Goal: Information Seeking & Learning: Learn about a topic

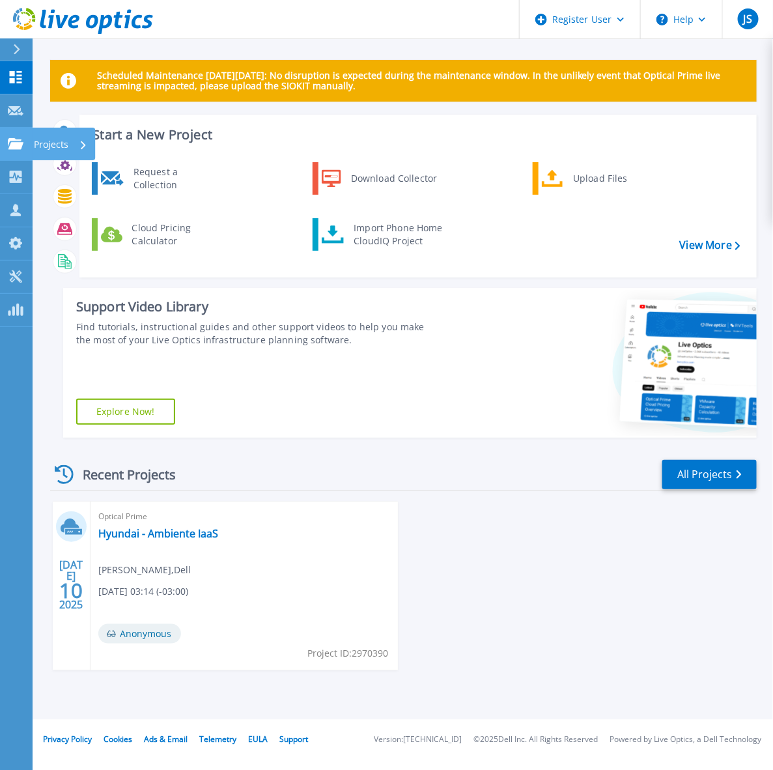
click at [68, 137] on div "Projects" at bounding box center [60, 145] width 53 height 34
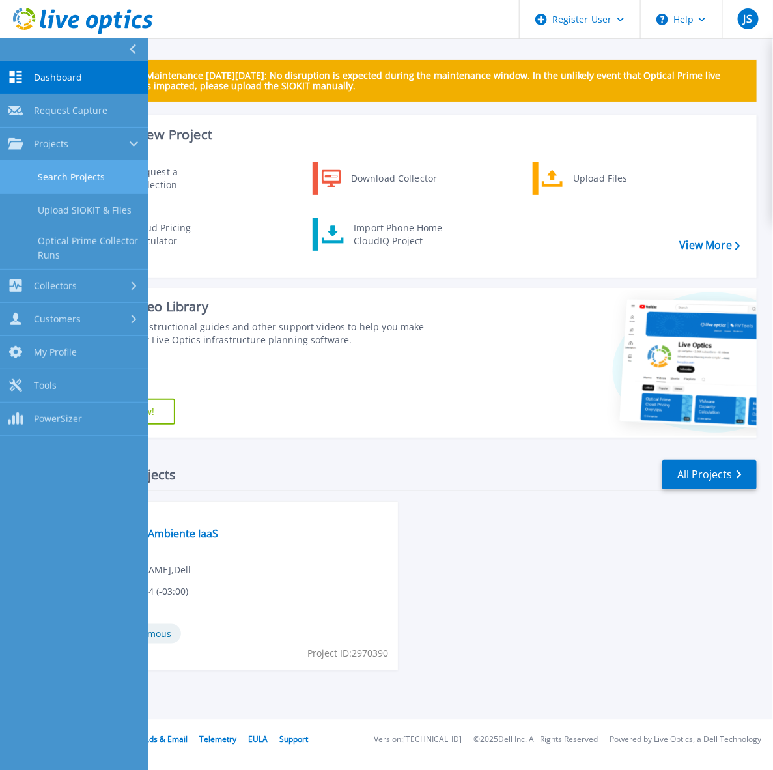
click at [111, 179] on link "Search Projects" at bounding box center [74, 177] width 148 height 33
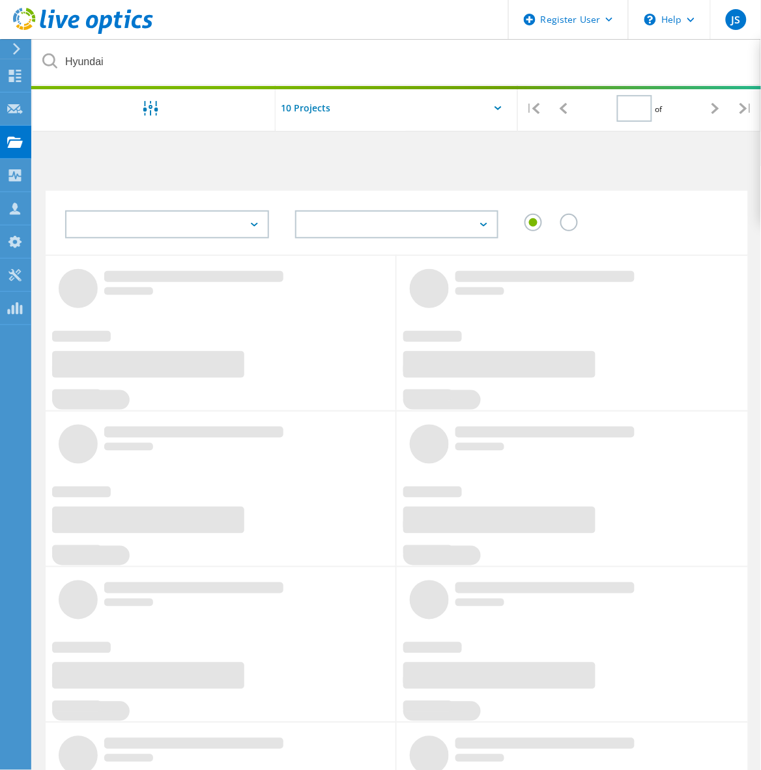
type input "1"
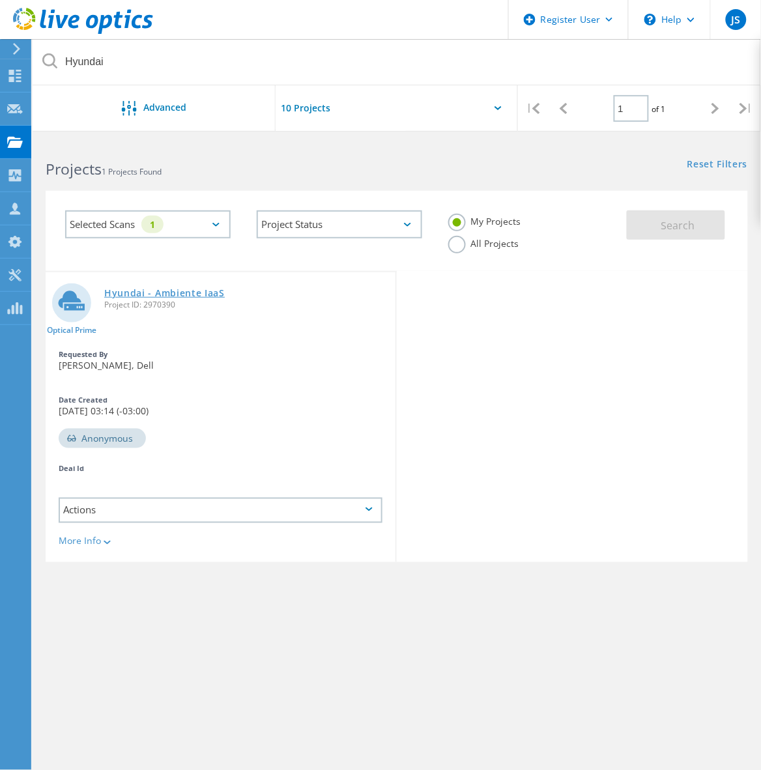
click at [162, 292] on link "Hyundai - Ambiente IaaS" at bounding box center [164, 292] width 120 height 9
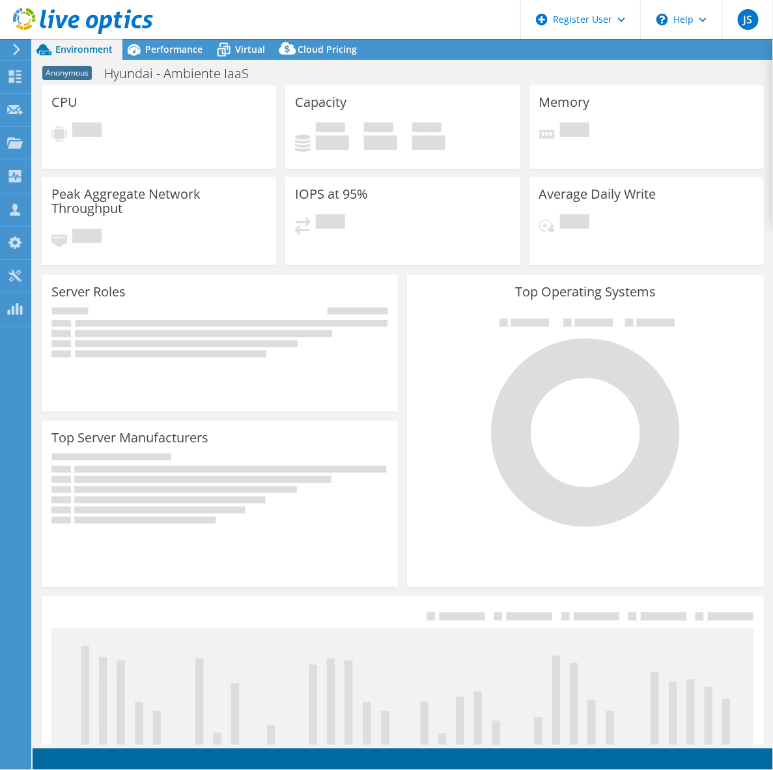
select select "USD"
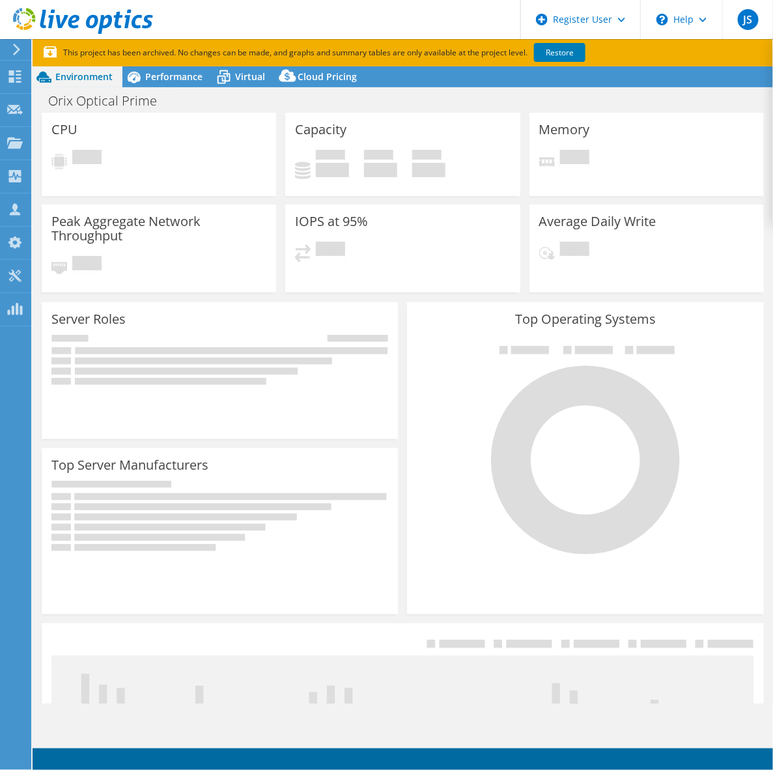
select select "USD"
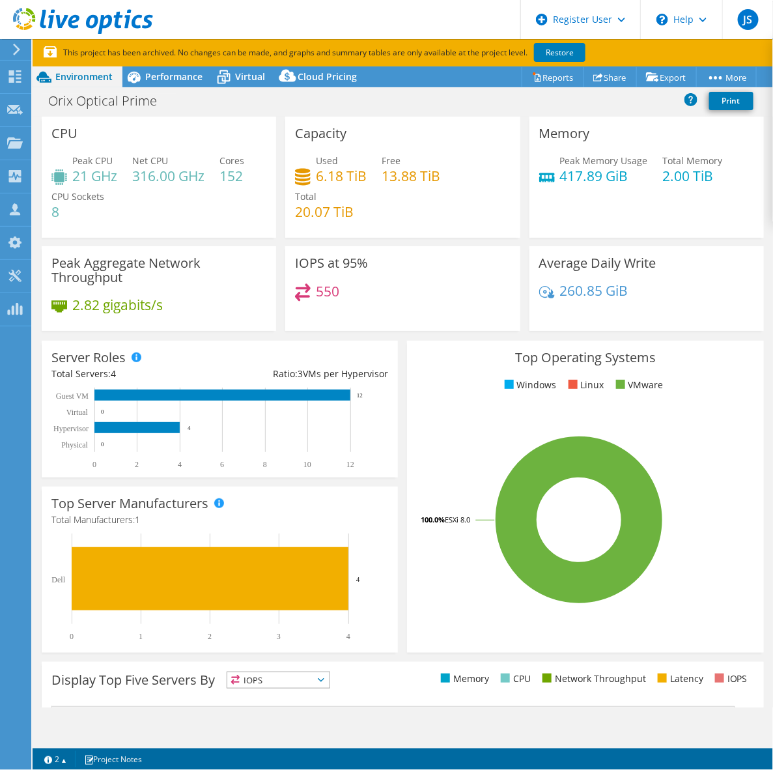
scroll to position [269, 0]
click at [134, 99] on h1 "Orix Optical Prime" at bounding box center [109, 101] width 135 height 14
copy h1 "Orix Optical Prime"
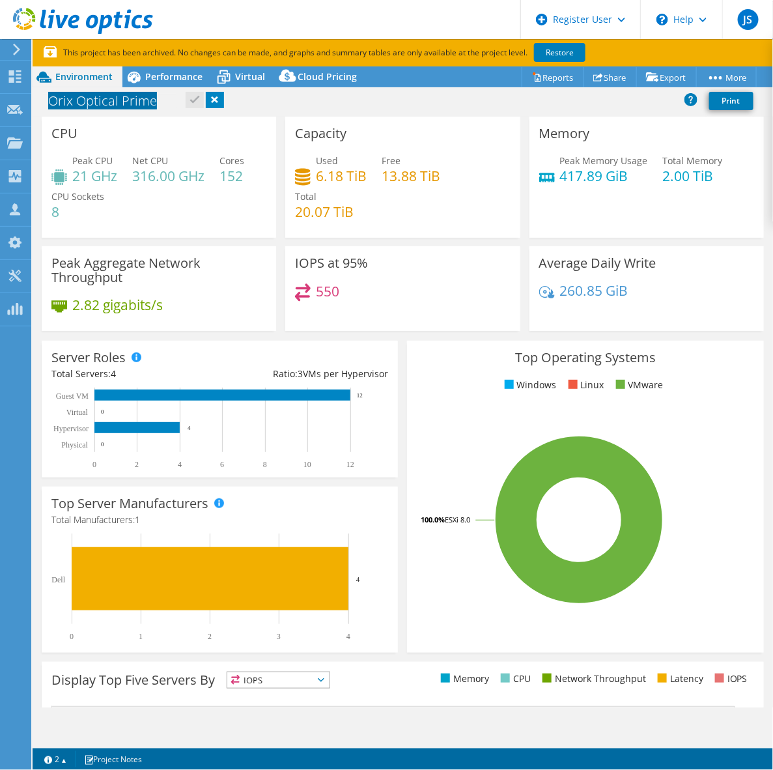
scroll to position [326, 0]
click at [199, 163] on div "Net CPU 316.00 GHz" at bounding box center [168, 168] width 72 height 29
click at [51, 139] on div "Projects" at bounding box center [62, 143] width 63 height 33
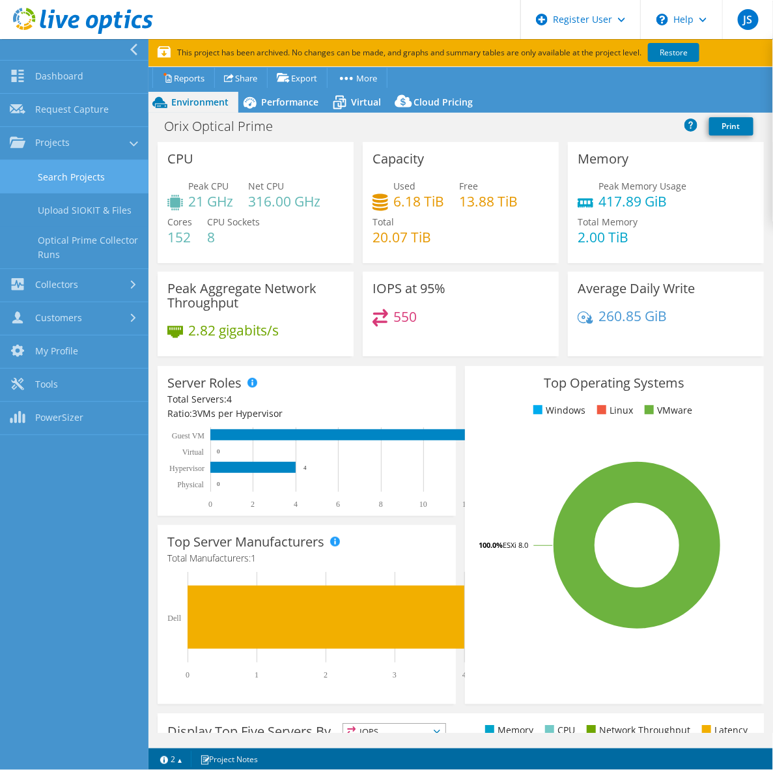
click at [92, 177] on link "Search Projects" at bounding box center [74, 176] width 148 height 33
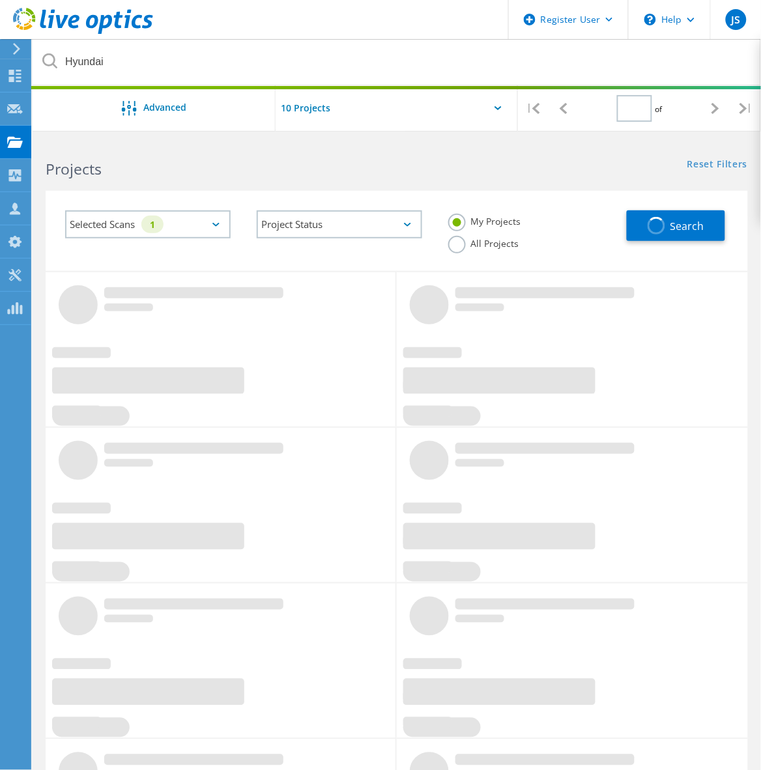
type input "1"
click at [486, 242] on label "All Projects" at bounding box center [483, 242] width 71 height 12
click at [0, 0] on input "All Projects" at bounding box center [0, 0] width 0 height 0
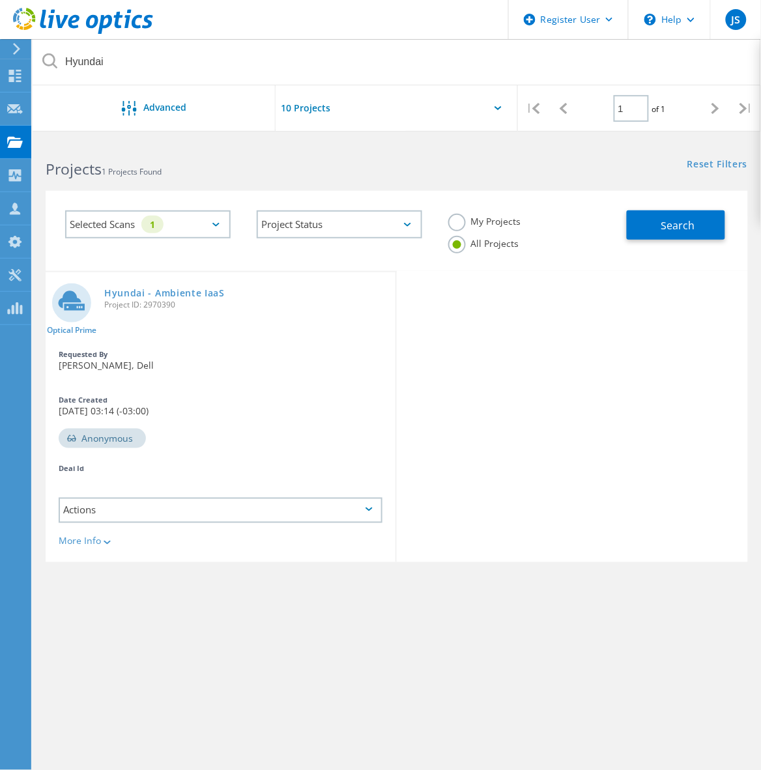
click at [199, 231] on div "Selected Scans 1" at bounding box center [147, 224] width 165 height 28
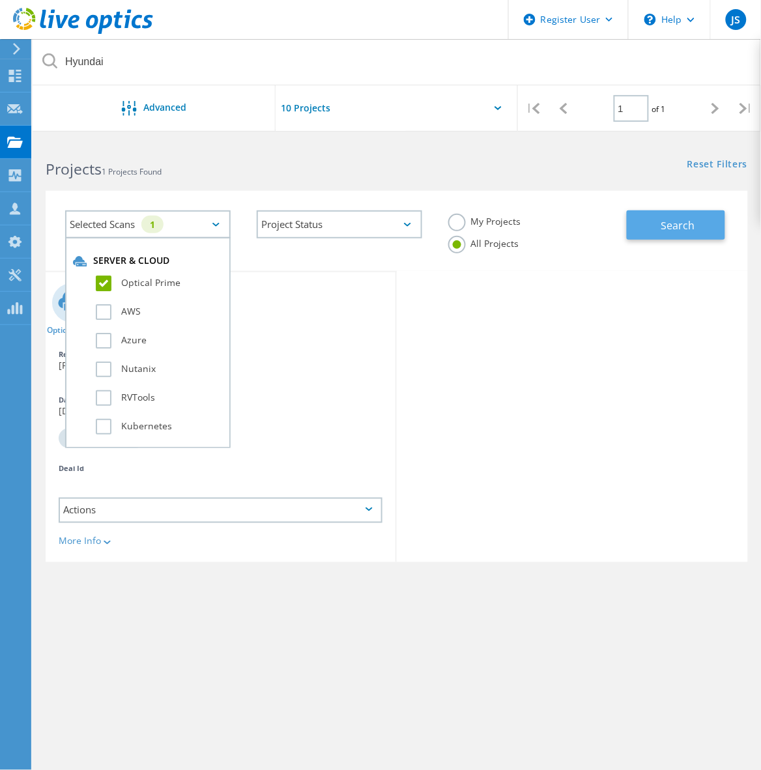
click at [681, 219] on span "Search" at bounding box center [678, 225] width 34 height 14
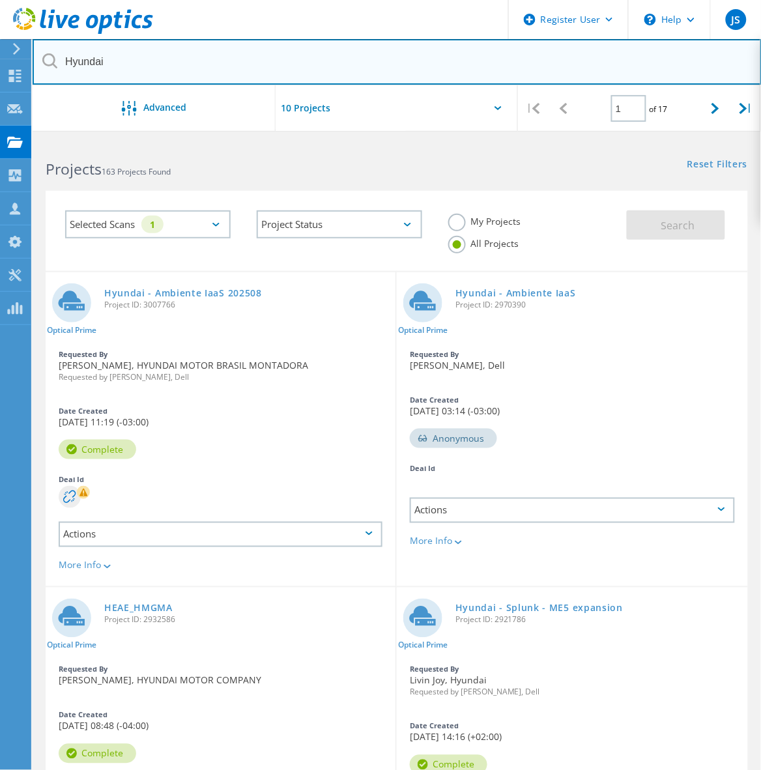
click at [313, 72] on input "Hyundai" at bounding box center [397, 62] width 729 height 46
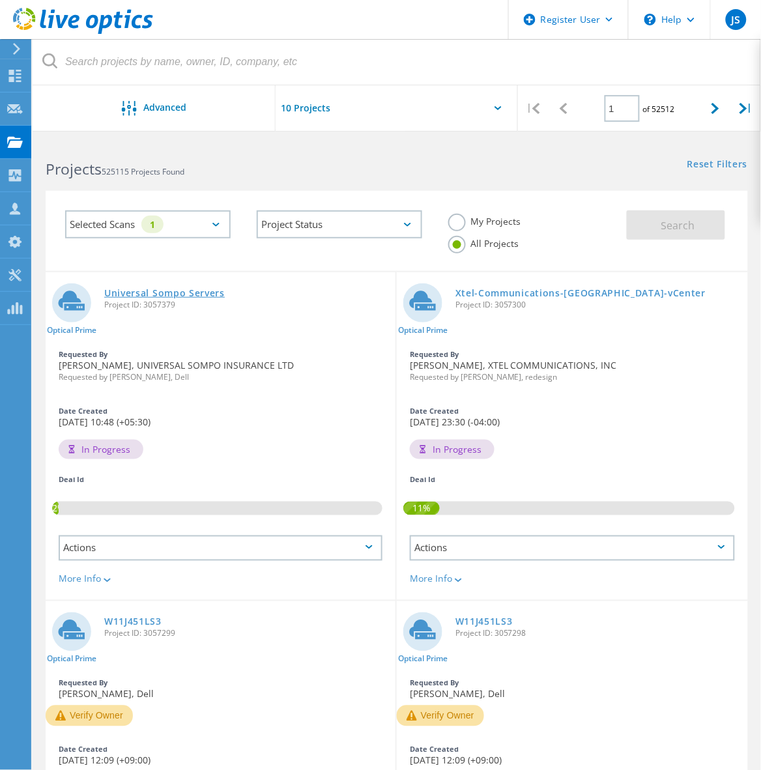
click at [202, 290] on link "Universal Sompo Servers" at bounding box center [164, 292] width 120 height 9
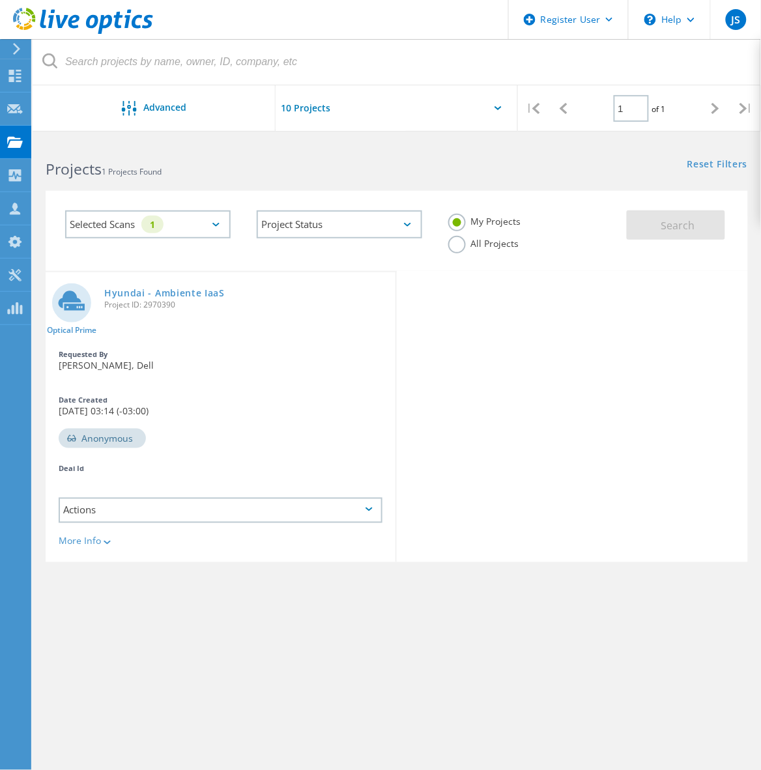
click at [481, 248] on label "All Projects" at bounding box center [483, 242] width 71 height 12
click at [0, 0] on input "All Projects" at bounding box center [0, 0] width 0 height 0
click at [646, 223] on button "Search" at bounding box center [675, 224] width 98 height 29
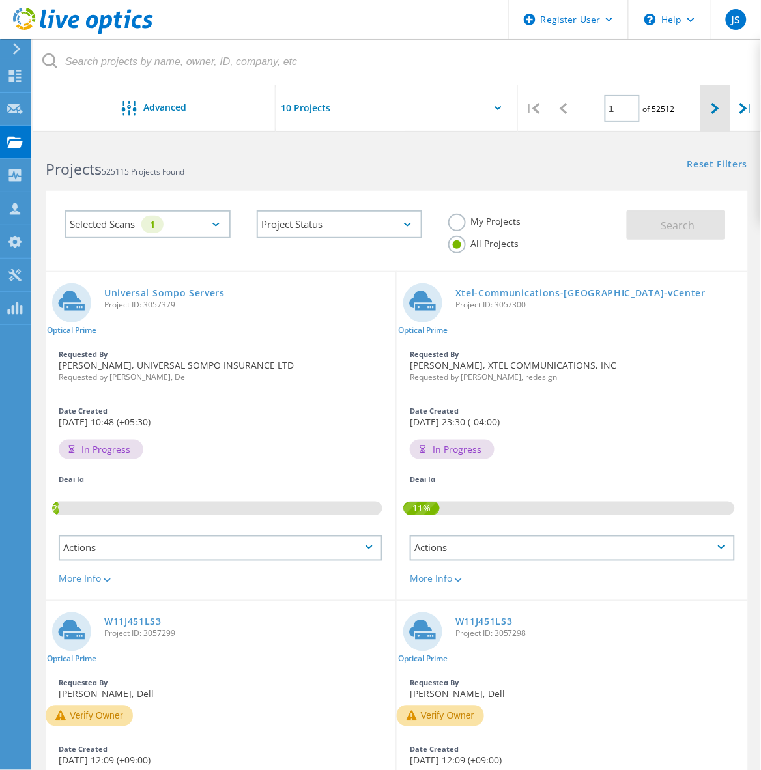
click at [707, 105] on div at bounding box center [715, 108] width 31 height 46
type input "2"
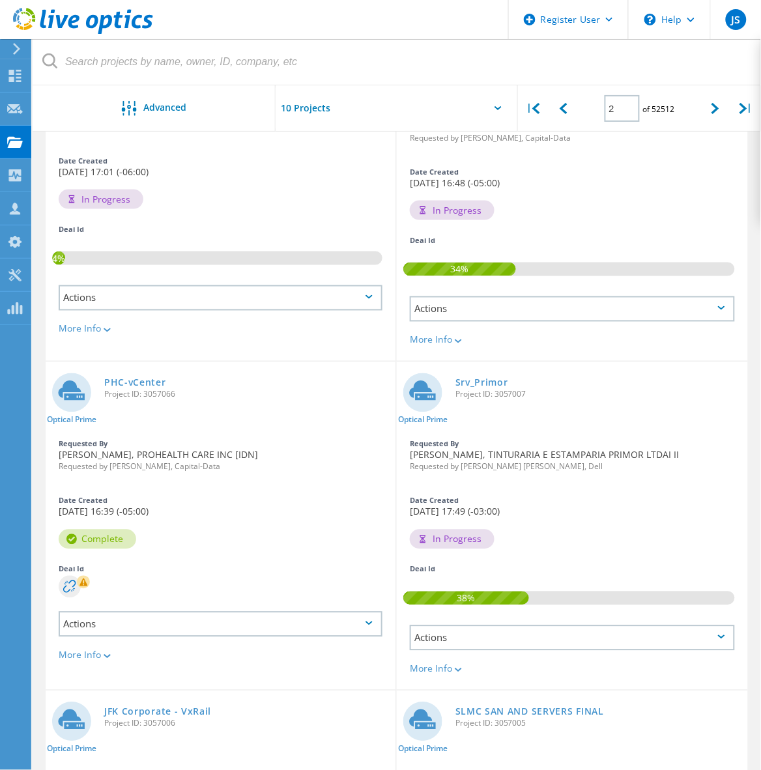
scroll to position [388, 0]
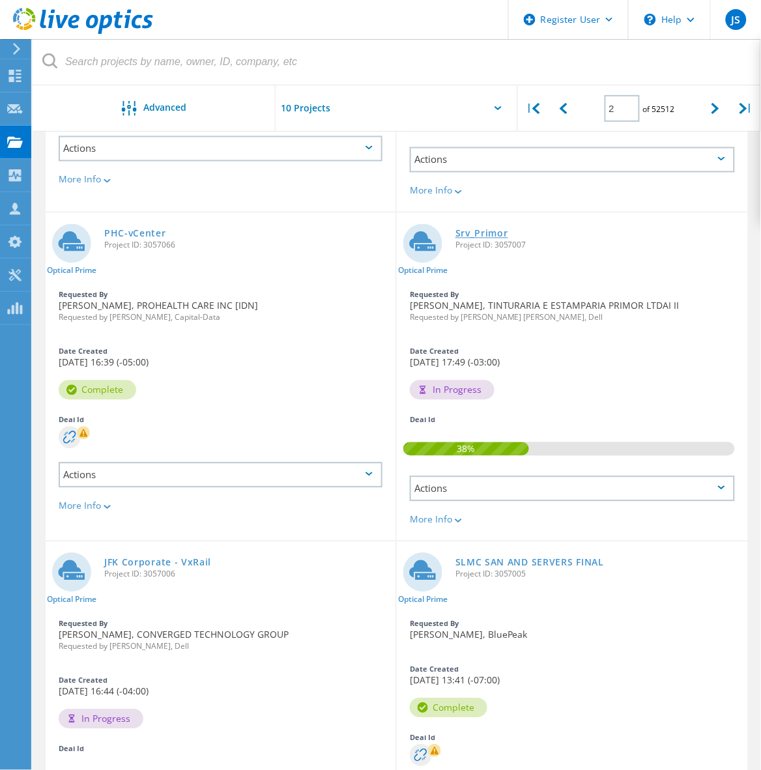
click at [485, 234] on link "Srv_Primor" at bounding box center [481, 233] width 53 height 9
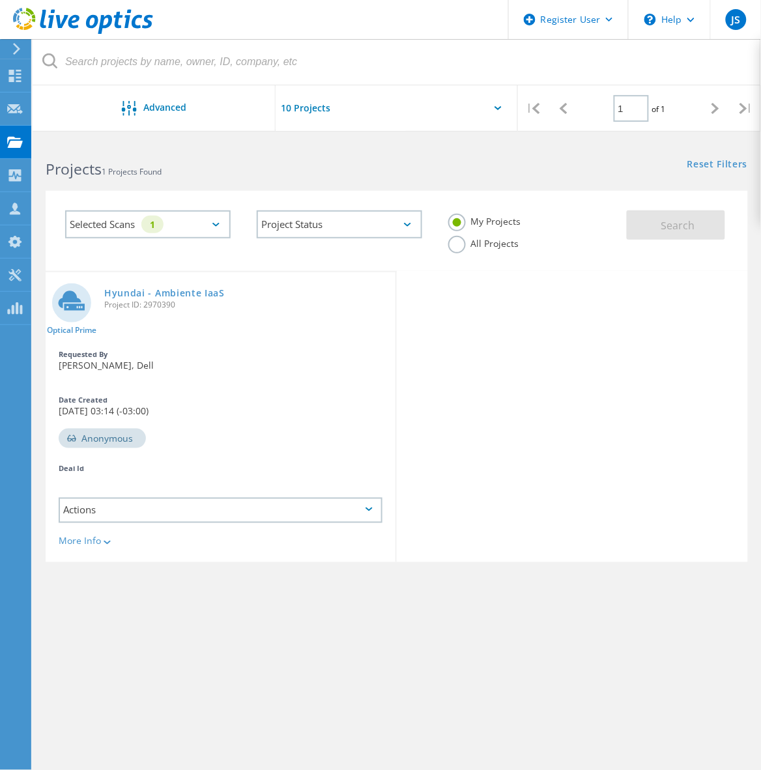
click at [496, 242] on label "All Projects" at bounding box center [483, 242] width 71 height 12
click at [0, 0] on input "All Projects" at bounding box center [0, 0] width 0 height 0
click at [640, 225] on button "Search" at bounding box center [675, 224] width 98 height 29
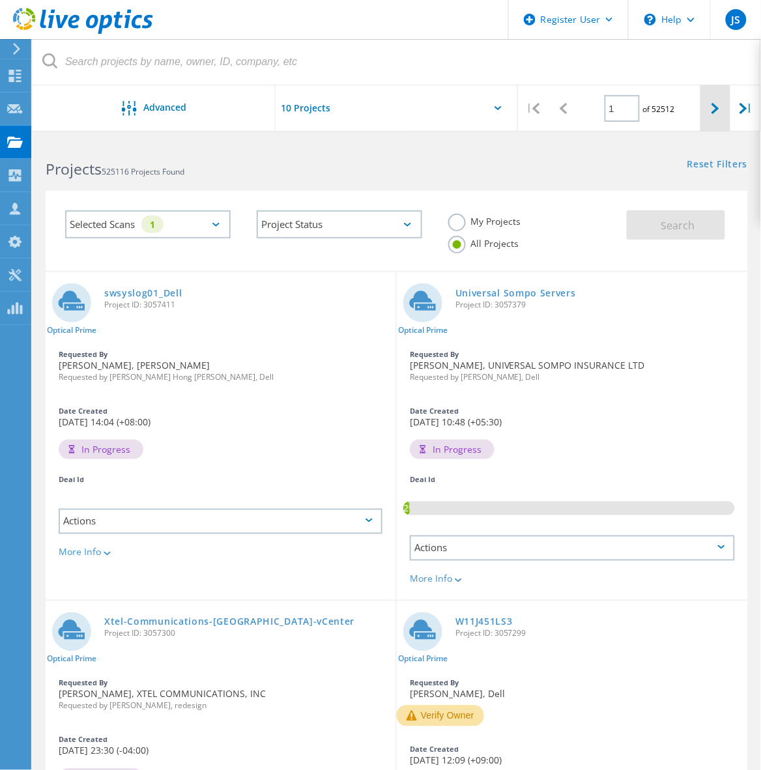
click at [714, 105] on icon at bounding box center [715, 108] width 8 height 11
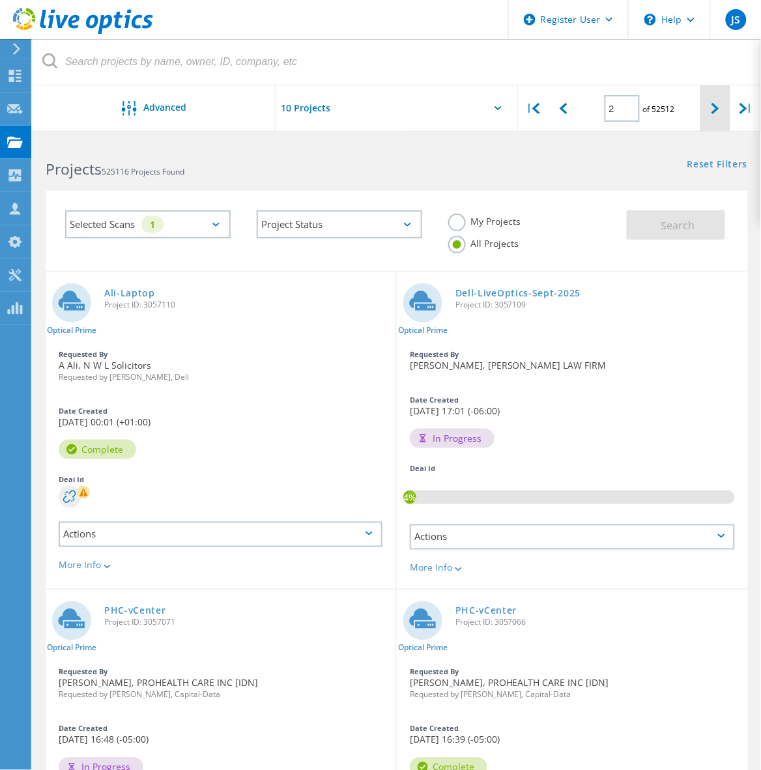
drag, startPoint x: 526, startPoint y: 415, endPoint x: 714, endPoint y: 115, distance: 354.3
click at [714, 115] on div at bounding box center [715, 108] width 31 height 46
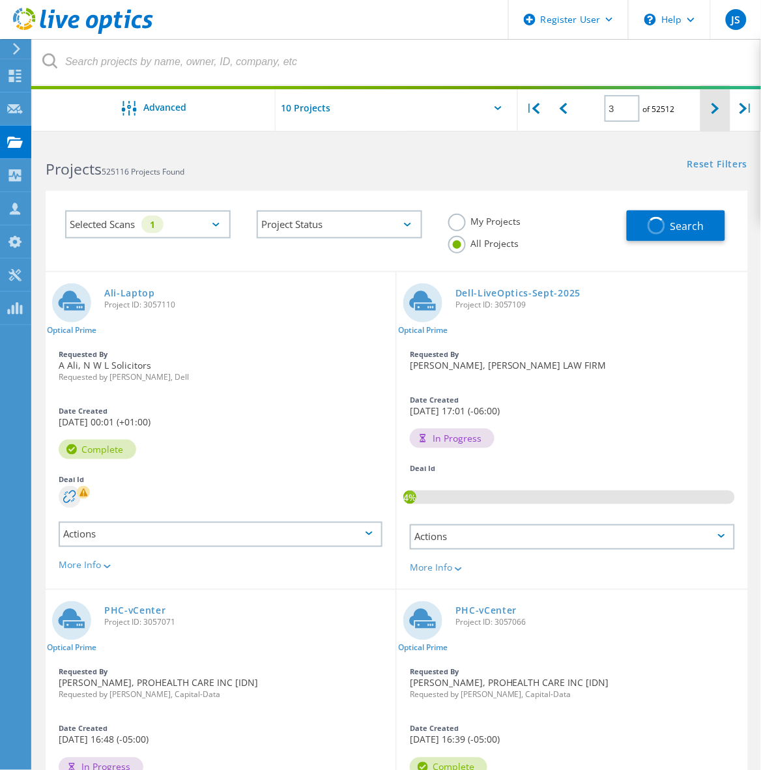
click at [714, 115] on div at bounding box center [715, 108] width 31 height 46
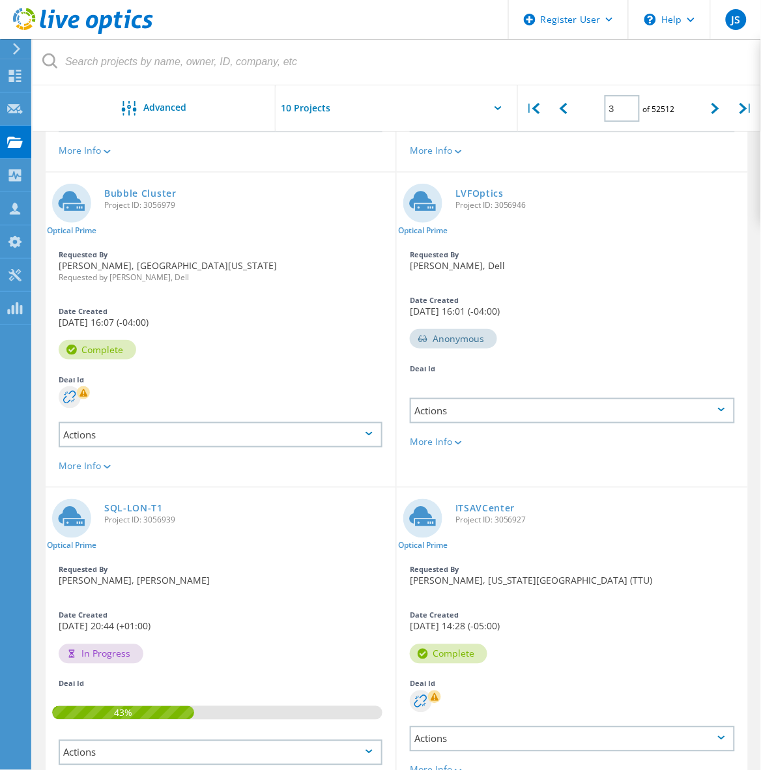
scroll to position [1130, 0]
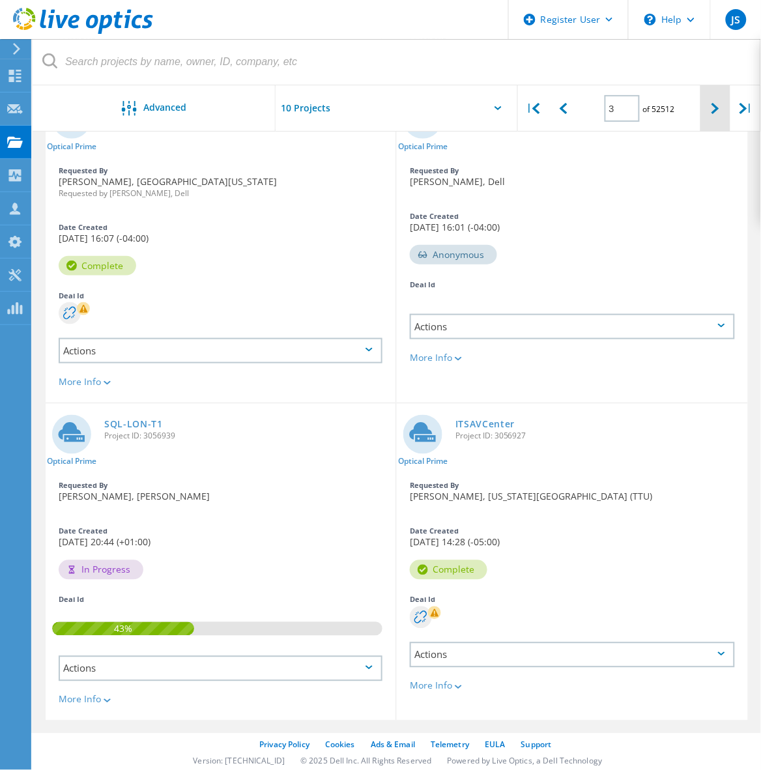
click at [718, 111] on icon at bounding box center [715, 108] width 8 height 11
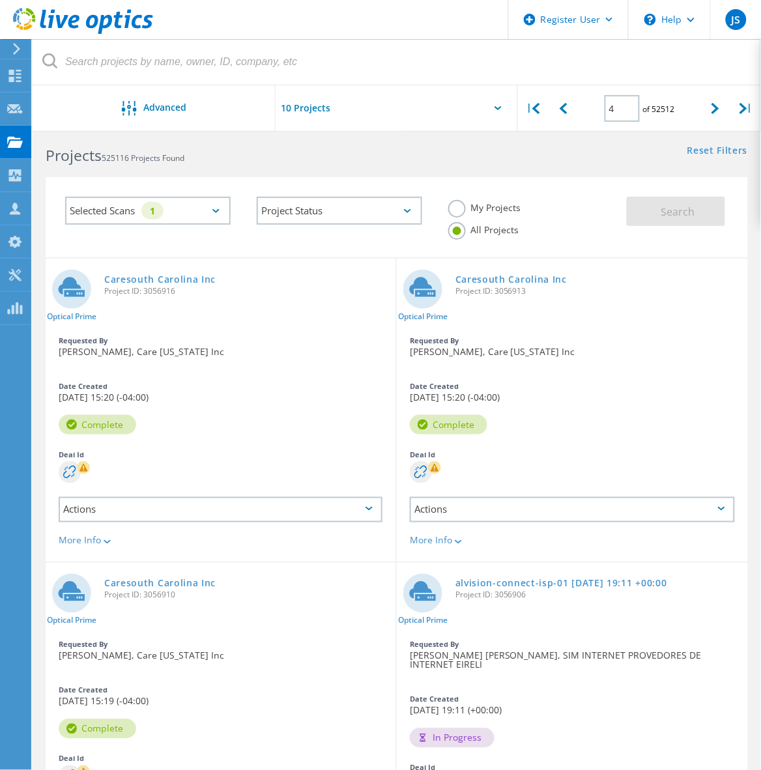
scroll to position [0, 0]
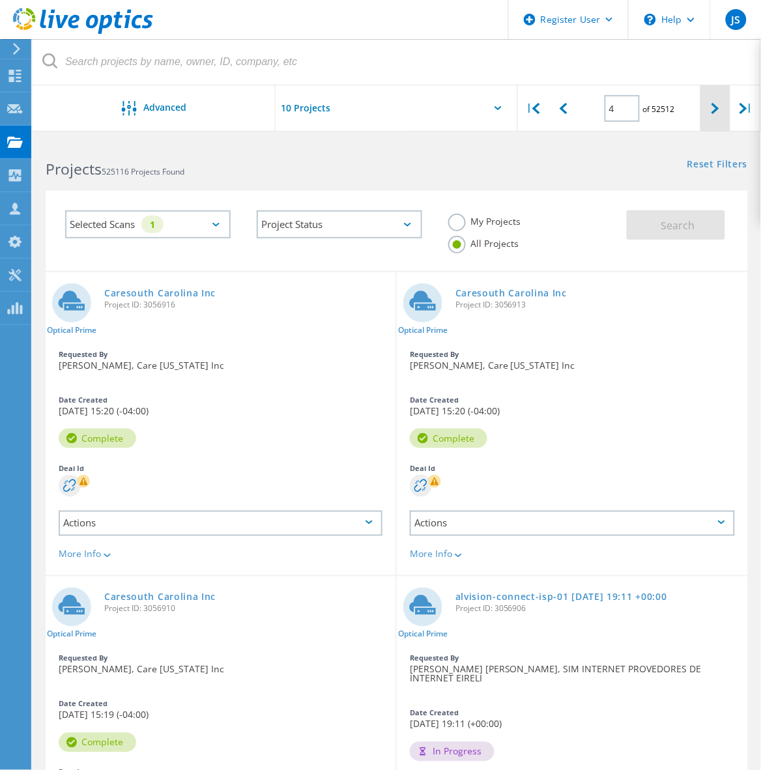
click at [704, 103] on div at bounding box center [715, 108] width 31 height 46
type input "5"
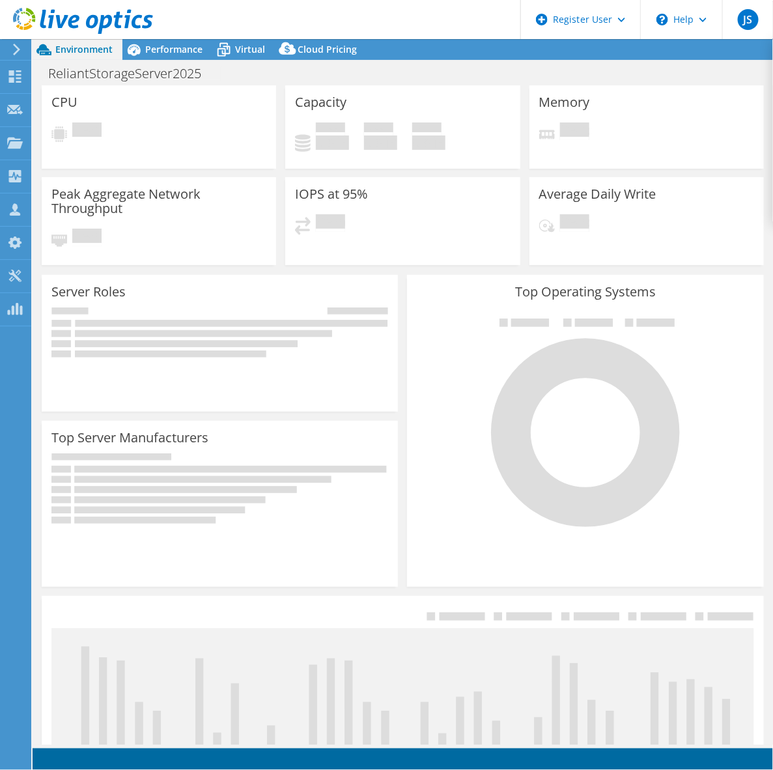
select select "USD"
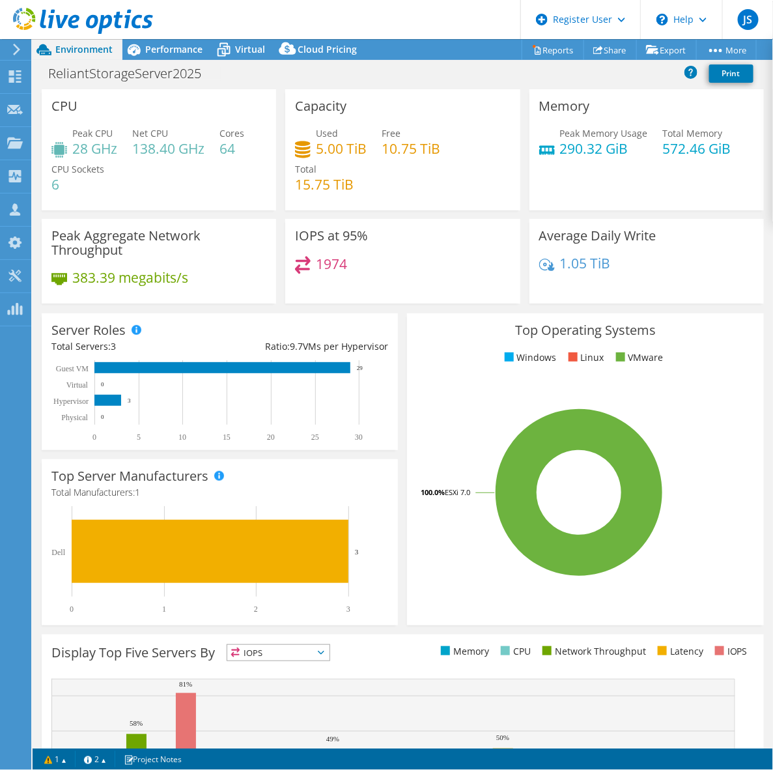
click at [691, 213] on div "Memory Peak Memory Usage 290.32 GiB Total Memory 572.46 GiB" at bounding box center [647, 154] width 244 height 130
click at [625, 356] on li "VMware" at bounding box center [638, 357] width 51 height 14
click at [648, 380] on rect at bounding box center [579, 492] width 324 height 228
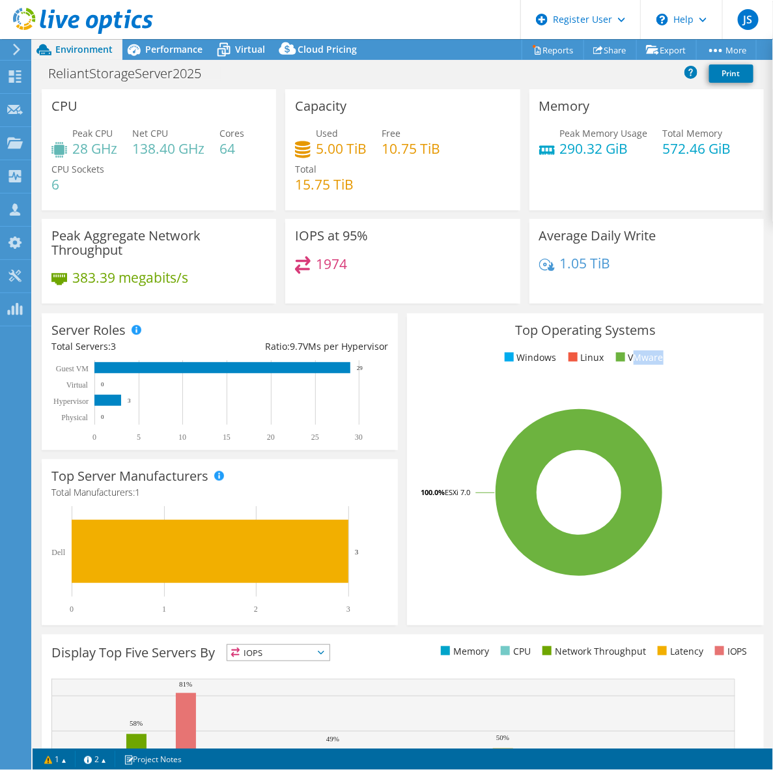
click at [648, 380] on rect at bounding box center [579, 492] width 324 height 228
click at [18, 106] on icon at bounding box center [15, 110] width 16 height 12
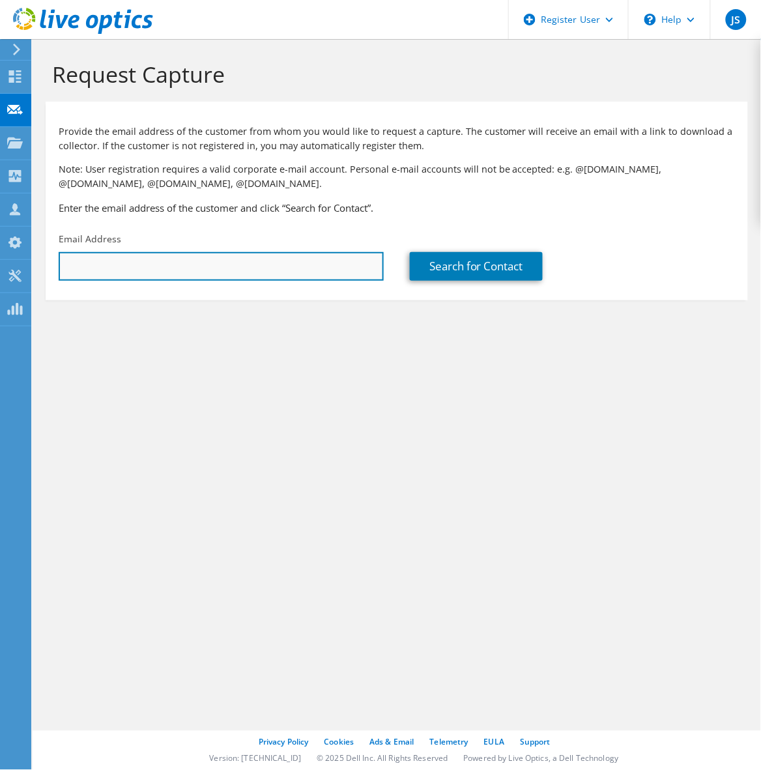
click at [112, 264] on input "text" at bounding box center [221, 266] width 325 height 29
type input "junyeong.shin@dell.com"
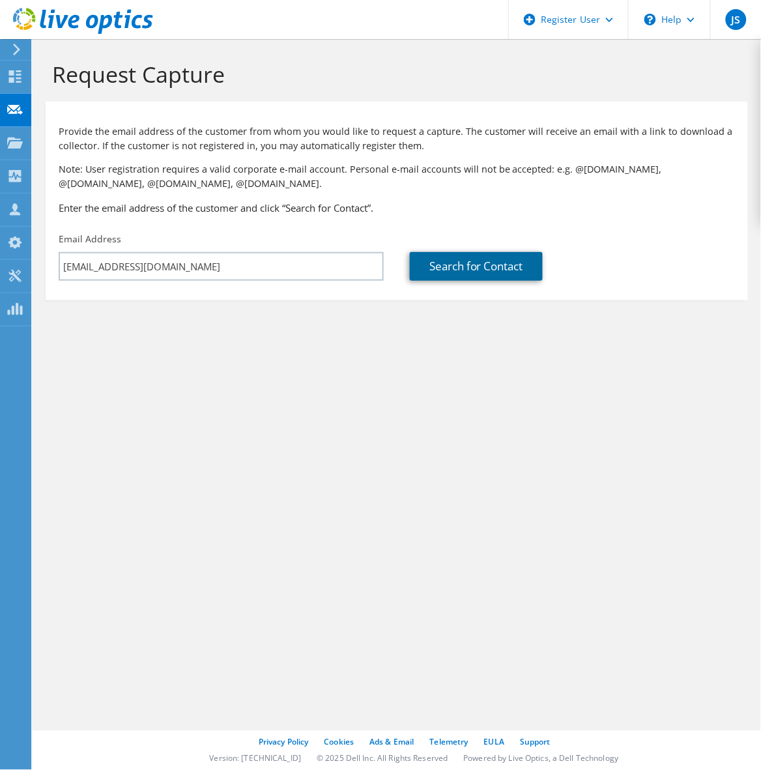
click at [430, 269] on link "Search for Contact" at bounding box center [476, 266] width 133 height 29
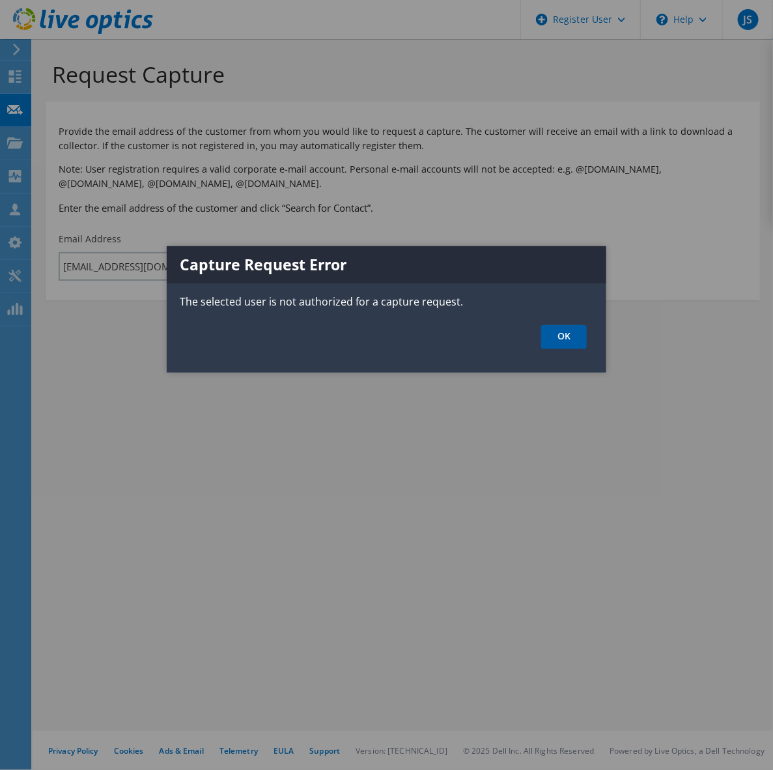
click at [554, 340] on link "OK" at bounding box center [564, 337] width 46 height 24
